Goal: Transaction & Acquisition: Purchase product/service

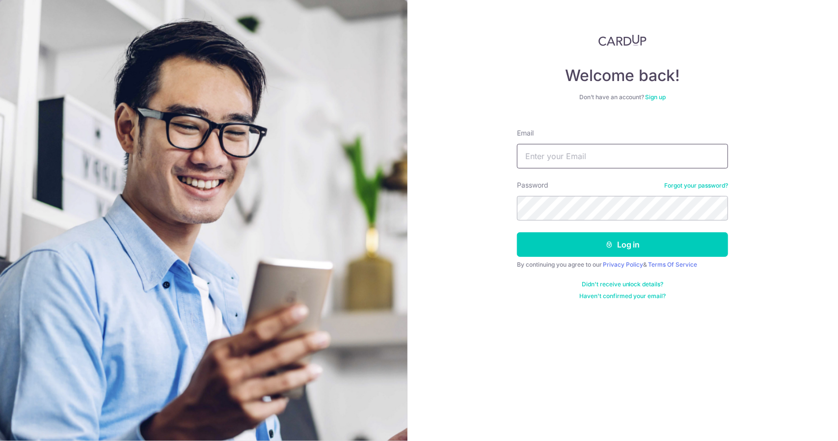
click at [567, 164] on input "Email" at bounding box center [622, 156] width 211 height 25
type input "[EMAIL_ADDRESS][DOMAIN_NAME]"
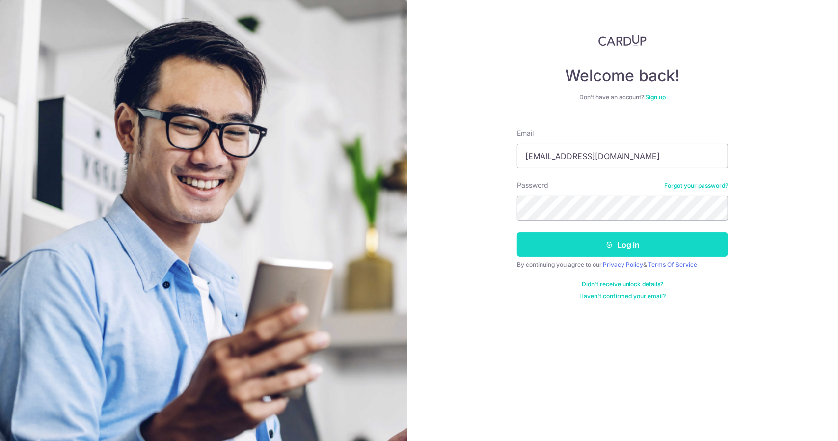
click at [609, 242] on icon "submit" at bounding box center [609, 245] width 8 height 8
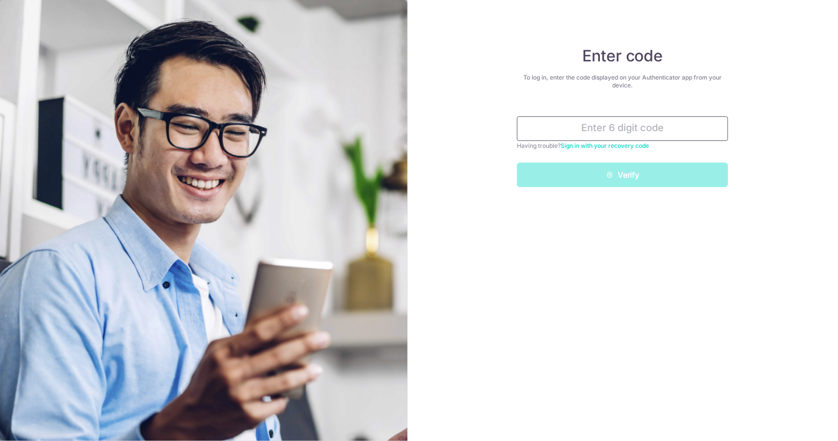
click at [593, 125] on input "text" at bounding box center [622, 128] width 211 height 25
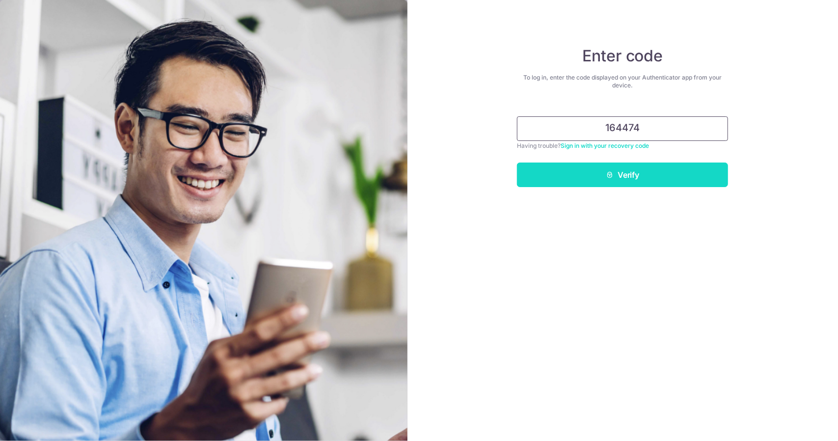
type input "164474"
click at [621, 173] on button "Verify" at bounding box center [622, 175] width 211 height 25
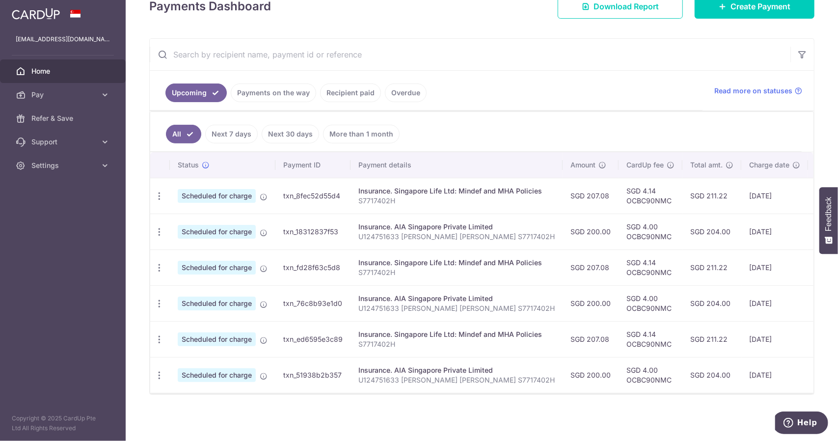
scroll to position [5, 0]
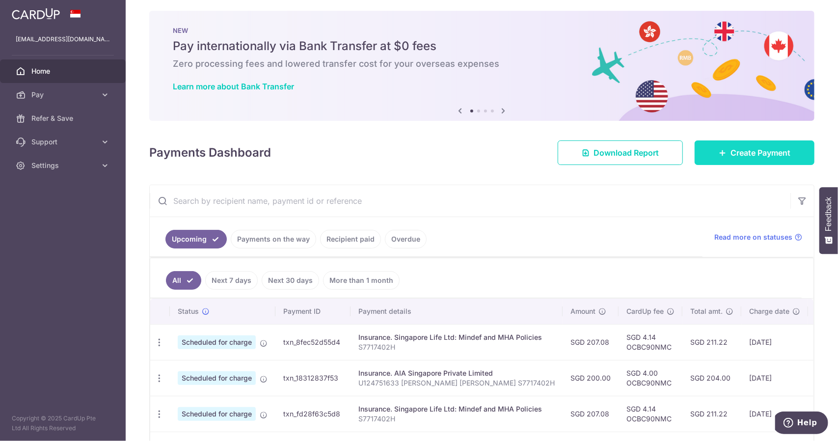
click at [749, 152] on span "Create Payment" at bounding box center [761, 153] width 60 height 12
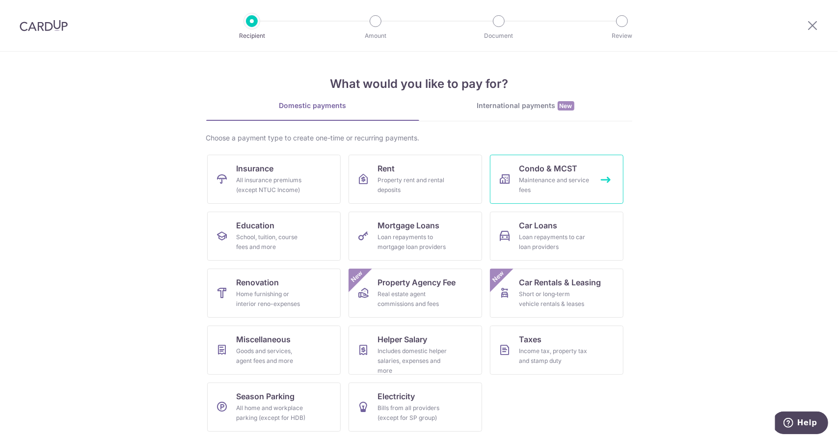
click at [553, 179] on div "Maintenance and service fees" at bounding box center [554, 185] width 71 height 20
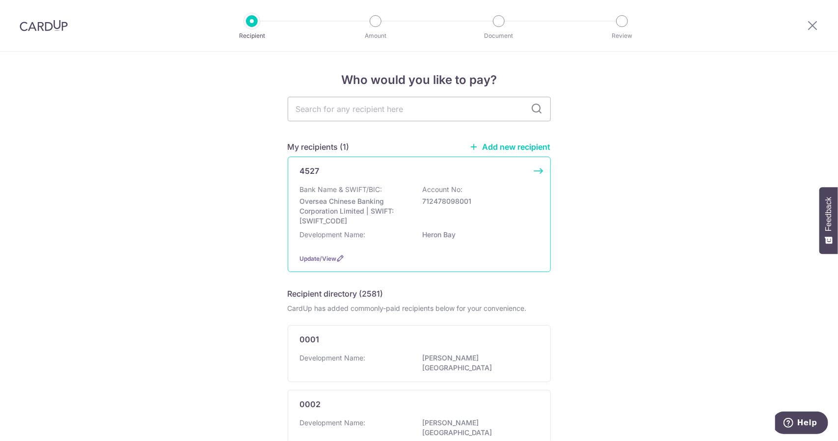
click at [362, 199] on p "Oversea Chinese Banking Corporation Limited | SWIFT: OCBCSGSGXXX" at bounding box center [355, 210] width 110 height 29
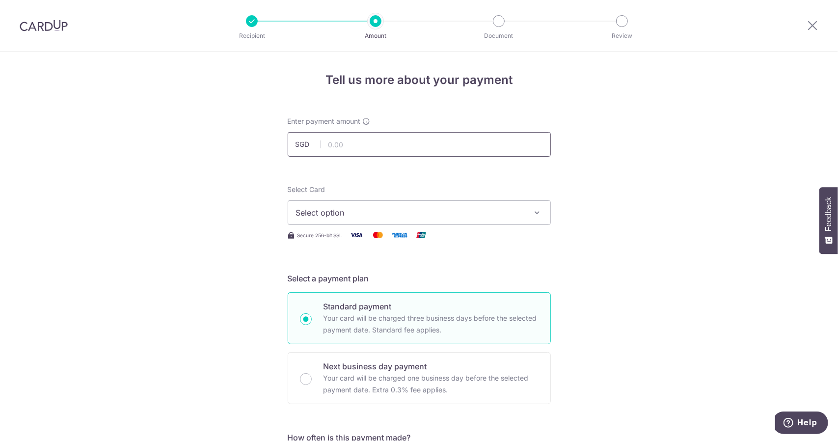
drag, startPoint x: 0, startPoint y: 0, endPoint x: 348, endPoint y: 133, distance: 372.2
click at [348, 133] on input "text" at bounding box center [419, 144] width 263 height 25
drag, startPoint x: 814, startPoint y: 24, endPoint x: 463, endPoint y: 45, distance: 351.2
click at [814, 24] on icon at bounding box center [813, 25] width 12 height 12
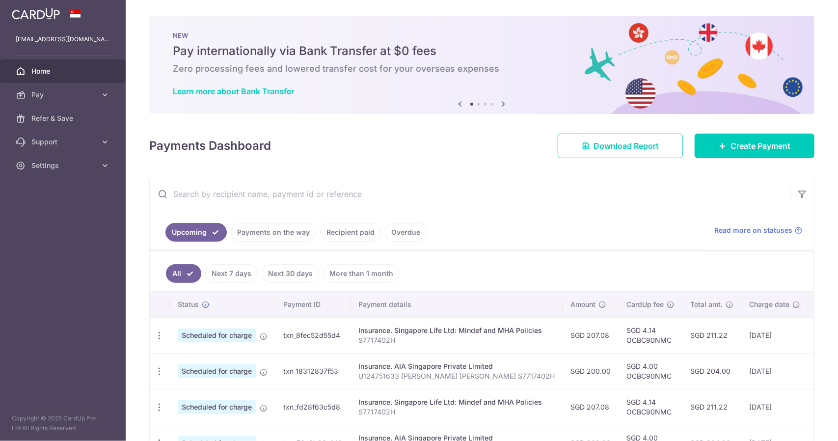
click at [503, 106] on icon at bounding box center [504, 104] width 12 height 12
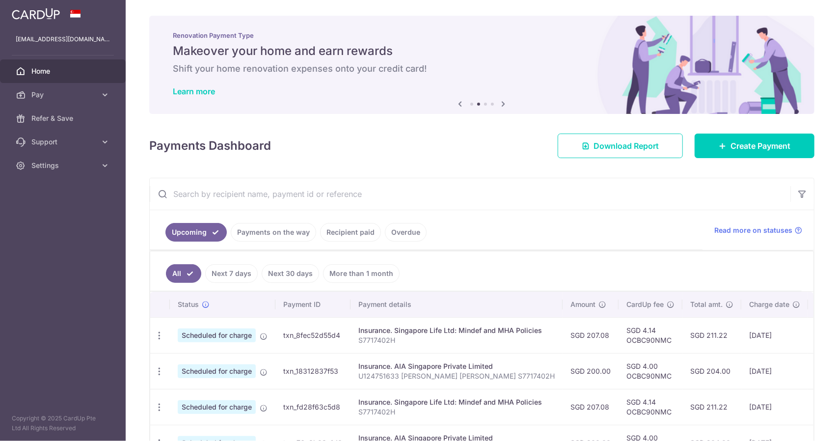
click at [503, 106] on icon at bounding box center [504, 104] width 12 height 12
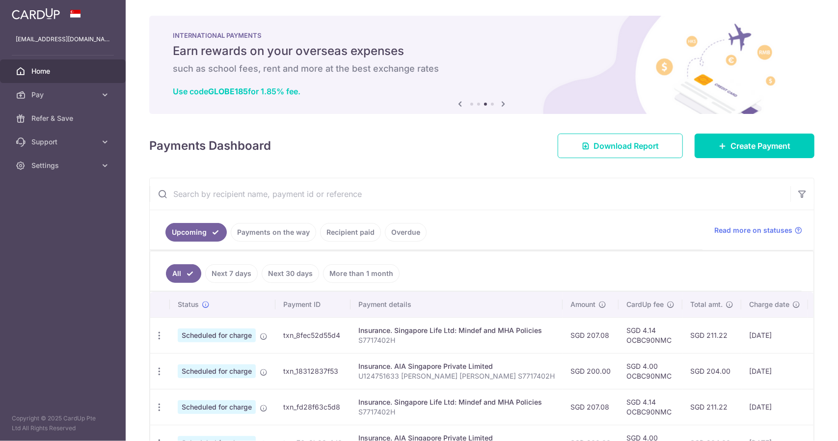
click at [503, 106] on icon at bounding box center [504, 104] width 12 height 12
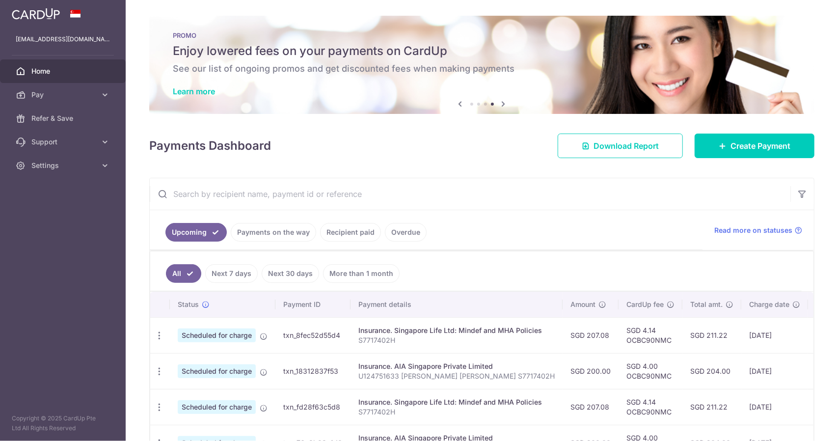
click at [501, 102] on icon at bounding box center [504, 104] width 12 height 12
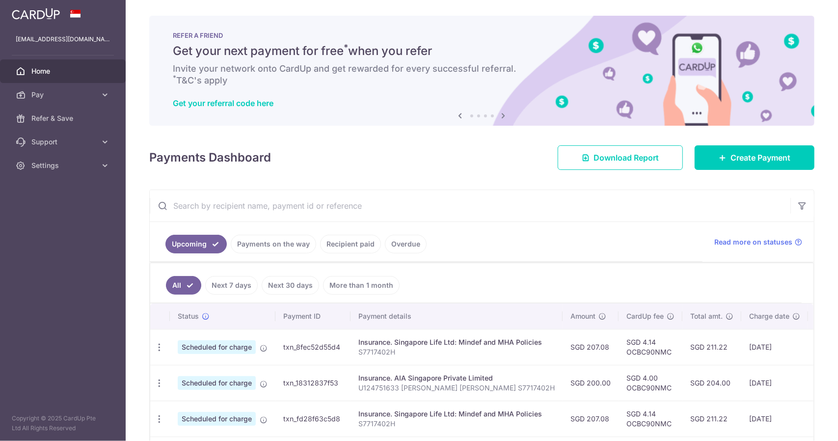
click at [499, 115] on icon at bounding box center [504, 115] width 12 height 12
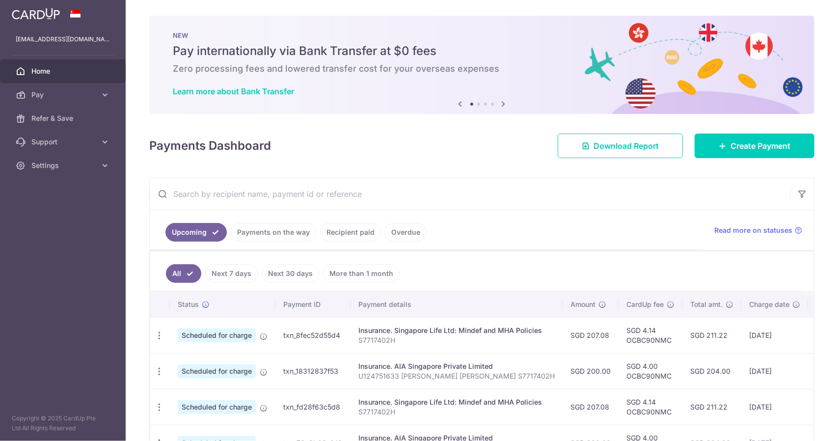
click at [499, 116] on div "× Pause Schedule Pause all future payments in this series Pause just this one p…" at bounding box center [482, 220] width 712 height 441
click at [503, 103] on icon at bounding box center [504, 104] width 12 height 12
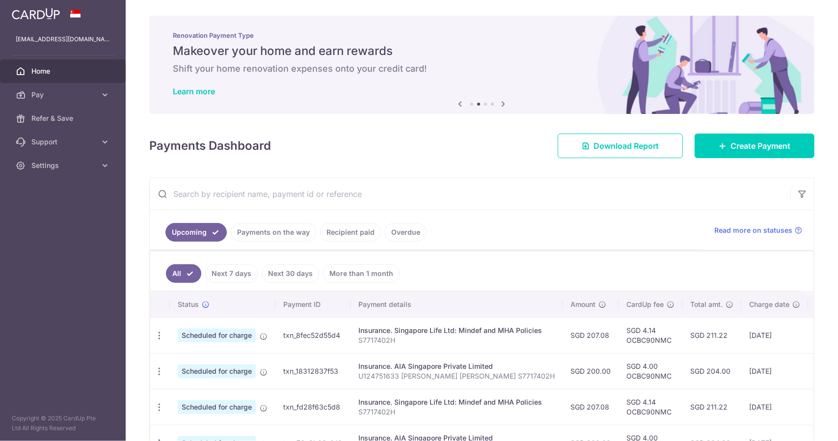
click at [502, 104] on icon at bounding box center [504, 104] width 12 height 12
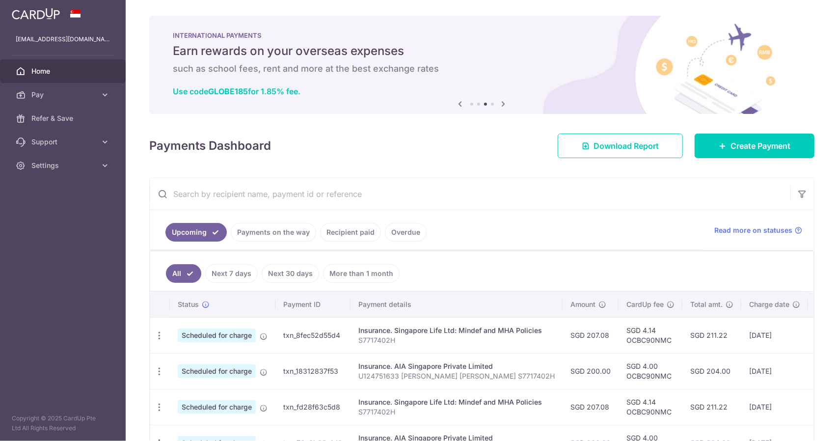
click at [502, 104] on icon at bounding box center [504, 104] width 12 height 12
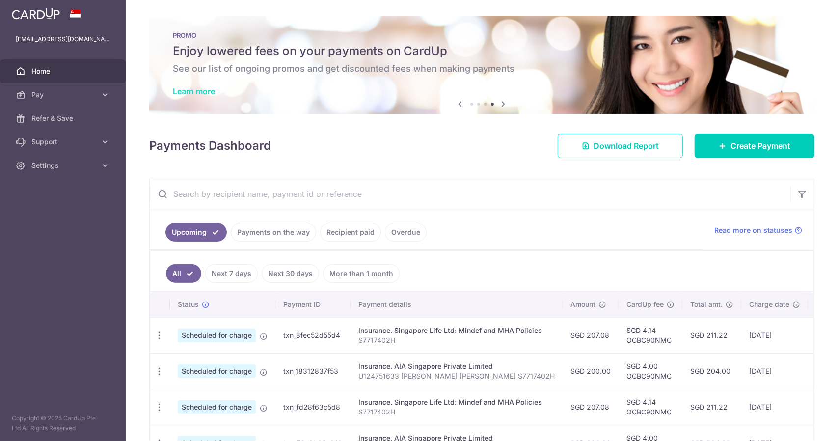
click at [199, 92] on link "Learn more" at bounding box center [194, 91] width 42 height 10
click at [721, 140] on link "Create Payment" at bounding box center [755, 146] width 120 height 25
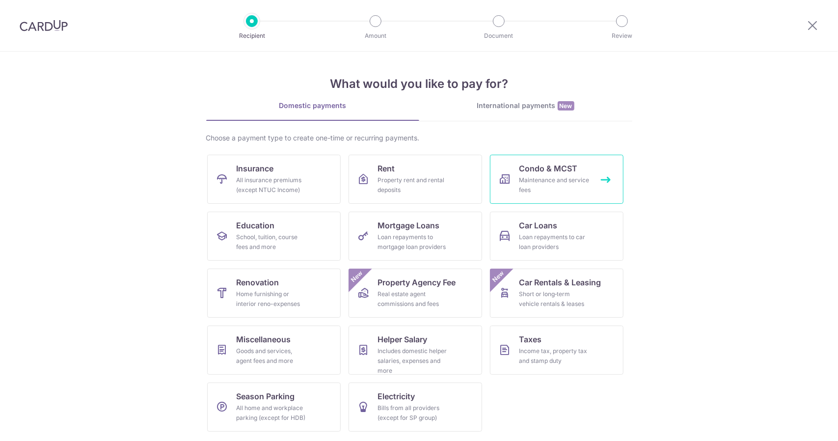
click at [541, 172] on span "Condo & MCST" at bounding box center [548, 169] width 58 height 12
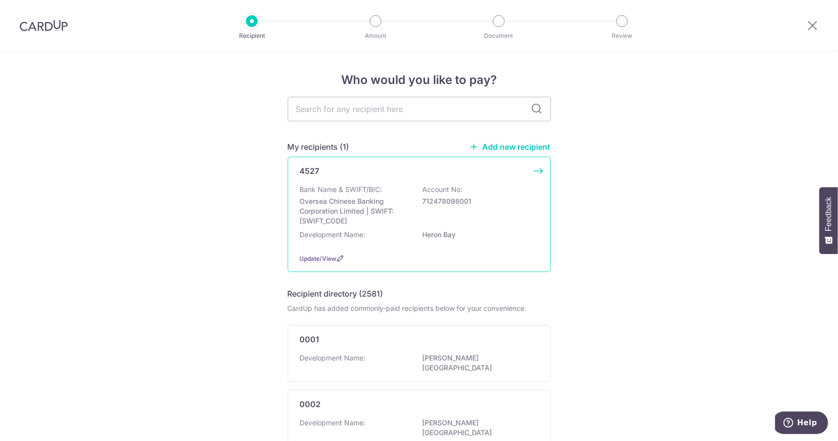
click at [335, 201] on p "Oversea Chinese Banking Corporation Limited | SWIFT: OCBCSGSGXXX" at bounding box center [355, 210] width 110 height 29
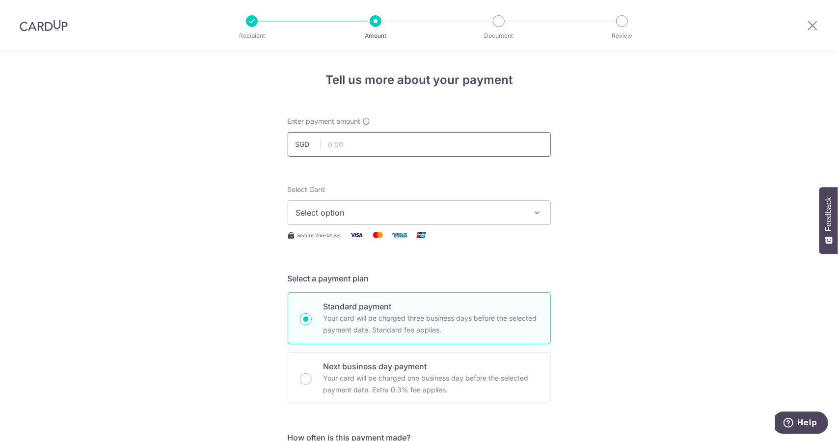
click at [346, 140] on input "text" at bounding box center [419, 144] width 263 height 25
type input "1,020.24"
click at [477, 219] on button "Select option" at bounding box center [419, 212] width 263 height 25
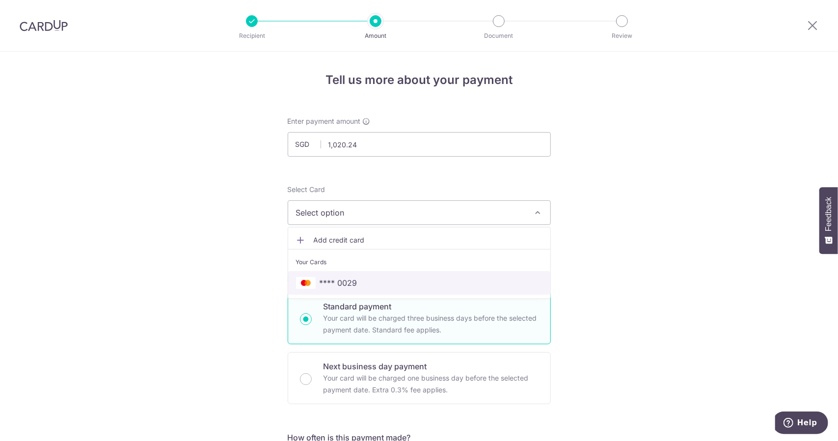
click at [333, 279] on span "**** 0029" at bounding box center [339, 283] width 38 height 12
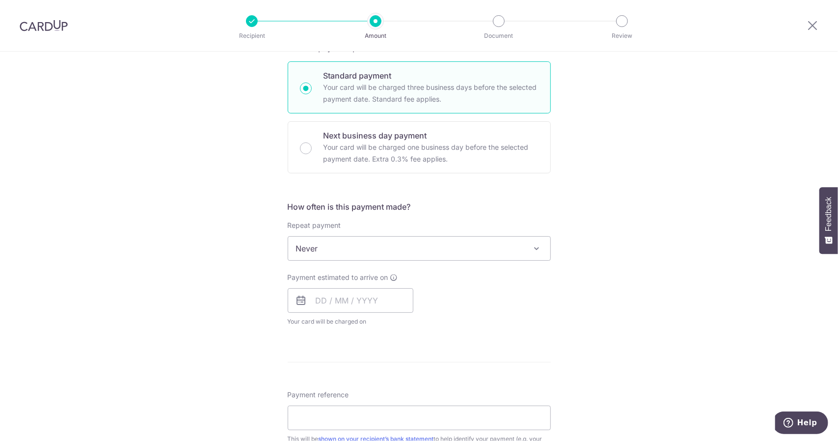
scroll to position [295, 0]
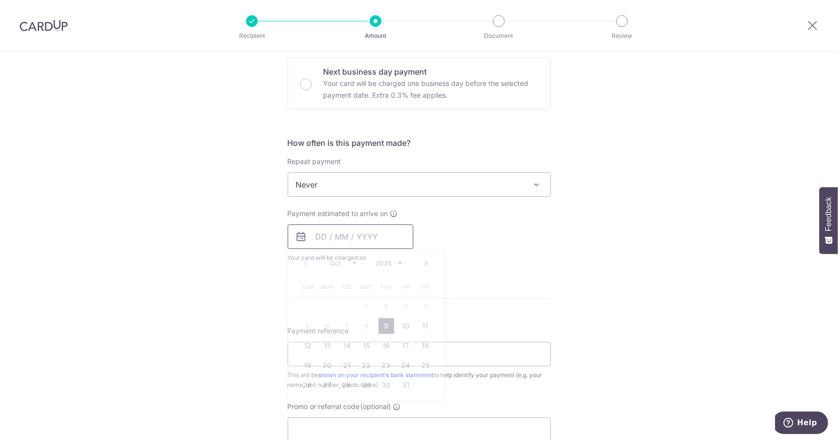
click at [316, 235] on input "text" at bounding box center [351, 236] width 126 height 25
click at [517, 283] on form "Enter payment amount SGD 1,020.24 1020.24 Select Card **** 0029 Add credit card…" at bounding box center [419, 210] width 263 height 777
click at [357, 235] on input "text" at bounding box center [351, 236] width 126 height 25
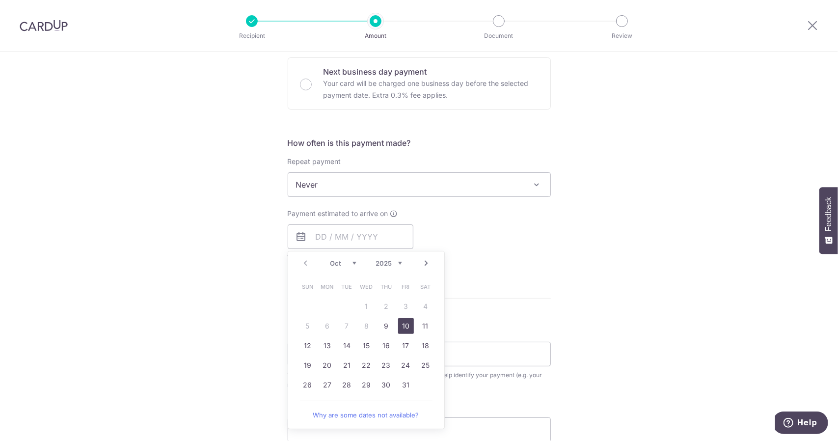
click at [406, 323] on link "10" at bounding box center [406, 326] width 16 height 16
type input "[DATE]"
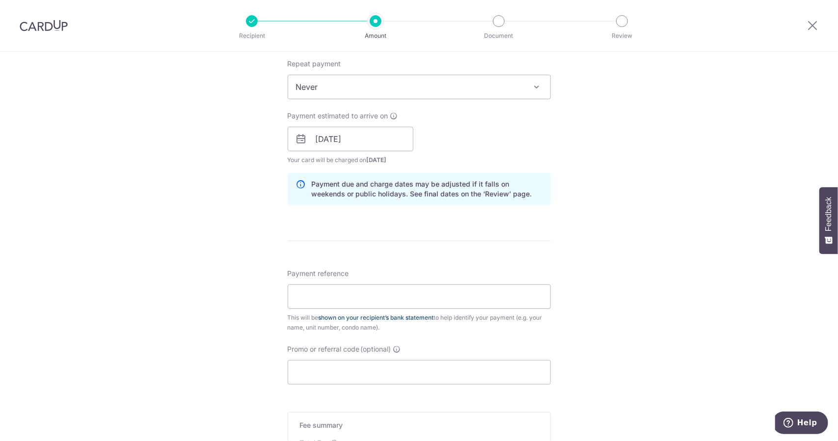
scroll to position [393, 0]
click at [307, 291] on input "Payment reference" at bounding box center [419, 296] width 263 height 25
paste input "Leo Chee Meng 57 09-15 Heron Bay"
click at [293, 299] on input "Leo Chee Meng 57 09-15 Heron Bay" at bounding box center [419, 296] width 263 height 25
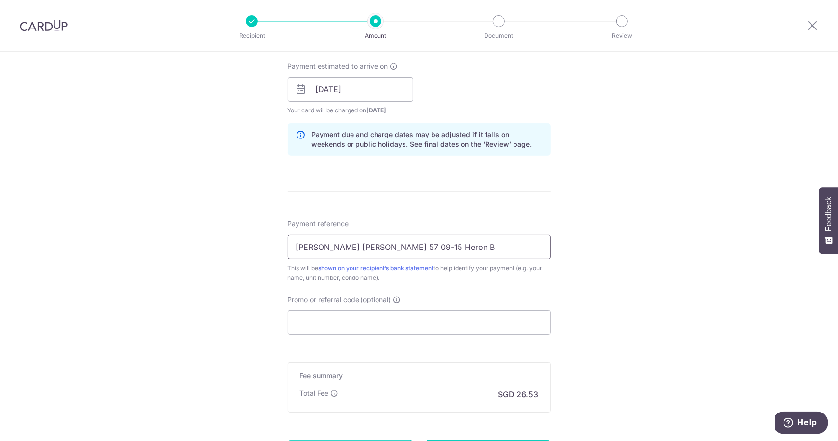
type input "Leo Chee Meng 57 09-15 Heron Bay"
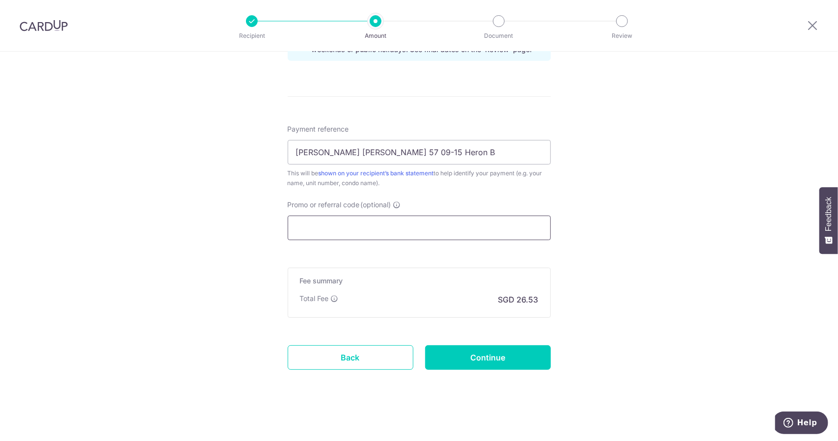
click at [334, 228] on input "Promo or referral code (optional)" at bounding box center [419, 228] width 263 height 25
click at [333, 223] on input "Promo or referral code (optional)" at bounding box center [419, 228] width 263 height 25
paste input "OCBC90NMC"
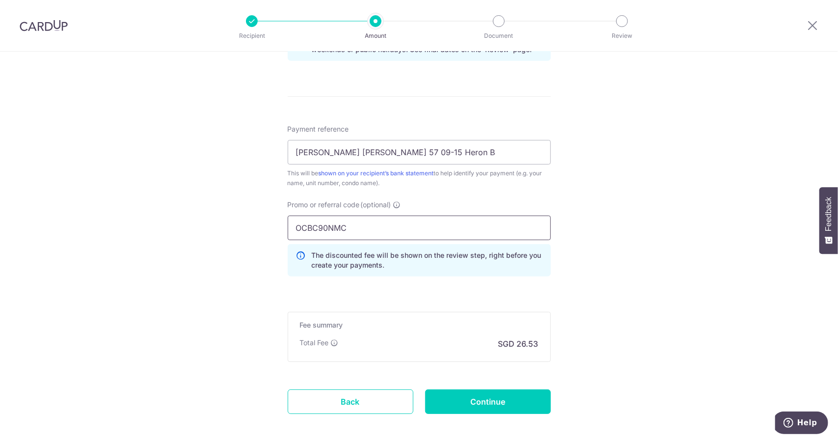
type input "OCBC90NMC"
click at [596, 302] on div "Tell us more about your payment Enter payment amount SGD 1,020.24 1020.24 Selec…" at bounding box center [419, 1] width 838 height 973
click at [485, 396] on input "Continue" at bounding box center [488, 401] width 126 height 25
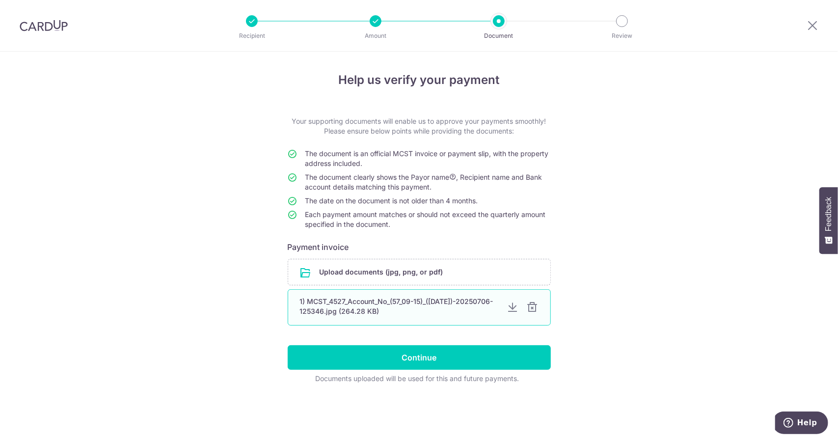
click at [532, 308] on div at bounding box center [533, 307] width 12 height 12
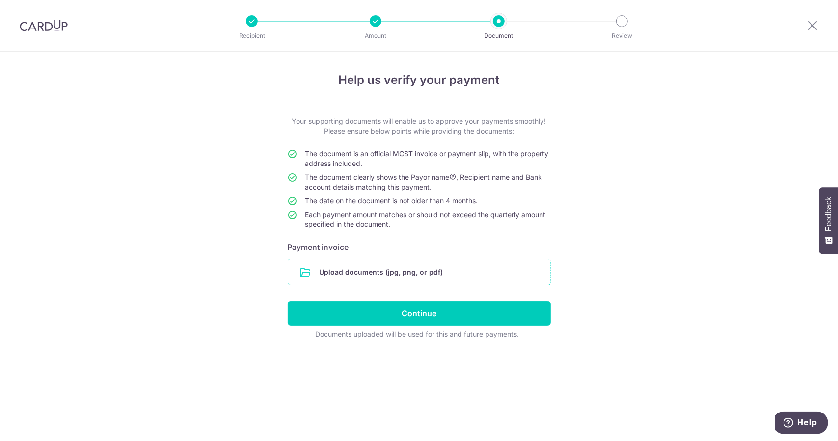
click at [368, 274] on input "file" at bounding box center [419, 272] width 262 height 26
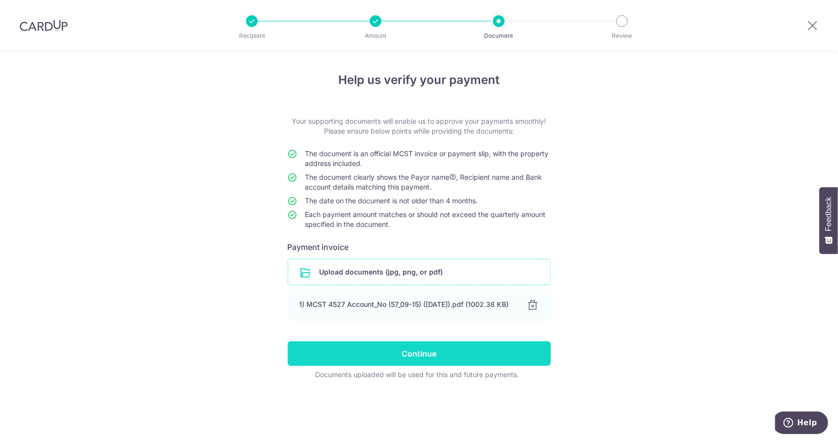
click at [409, 351] on input "Continue" at bounding box center [419, 353] width 263 height 25
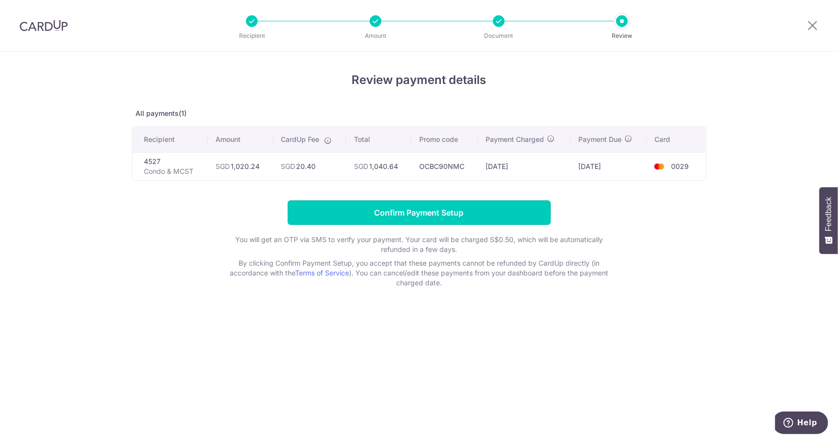
click at [409, 209] on input "Confirm Payment Setup" at bounding box center [419, 212] width 263 height 25
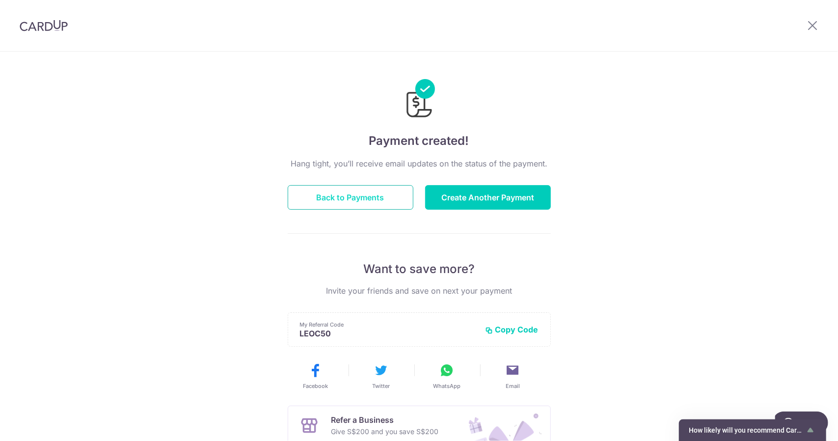
click at [354, 195] on button "Back to Payments" at bounding box center [351, 197] width 126 height 25
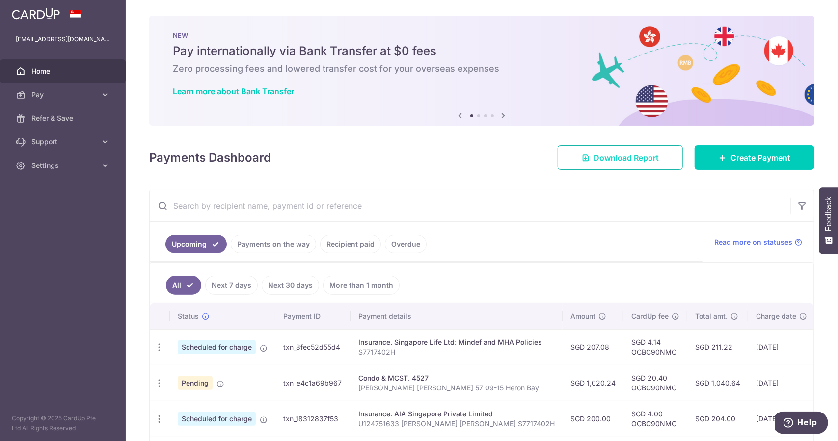
click at [608, 153] on span "Download Report" at bounding box center [626, 158] width 65 height 12
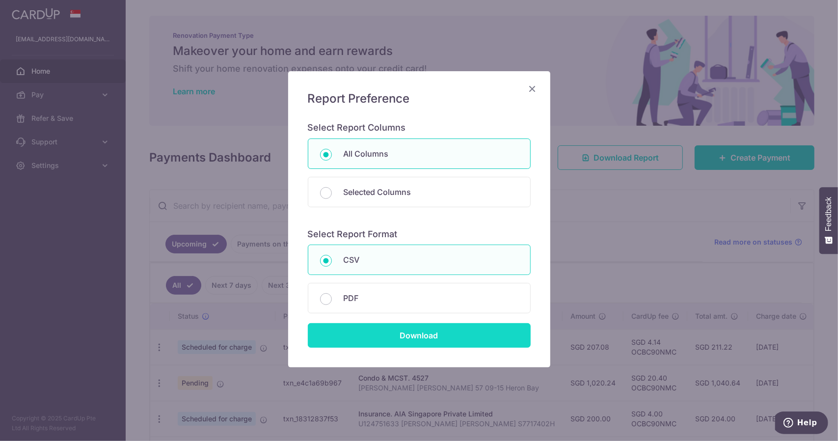
click at [414, 337] on input "Download" at bounding box center [419, 335] width 223 height 25
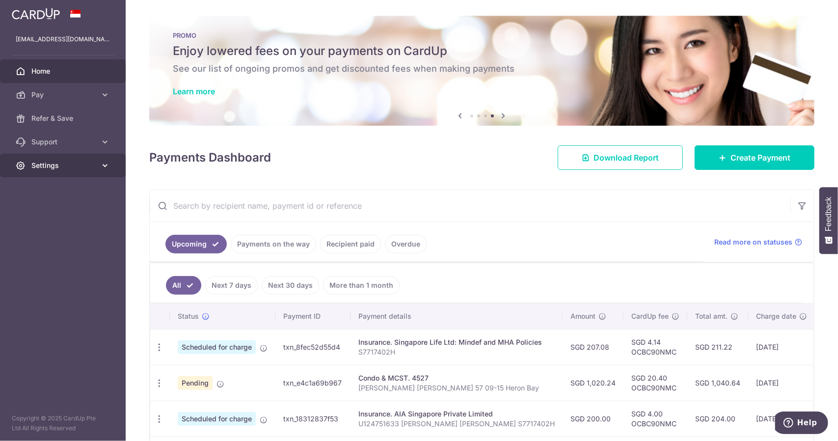
click at [50, 161] on span "Settings" at bounding box center [63, 166] width 65 height 10
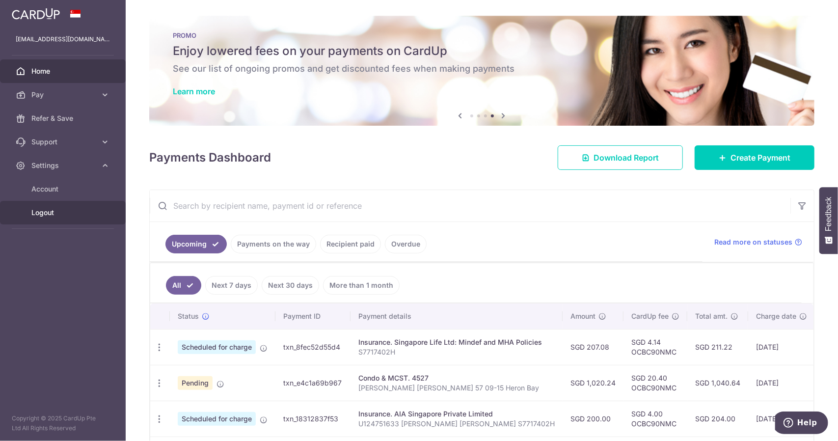
click at [62, 215] on span "Logout" at bounding box center [63, 213] width 65 height 10
